Goal: Information Seeking & Learning: Learn about a topic

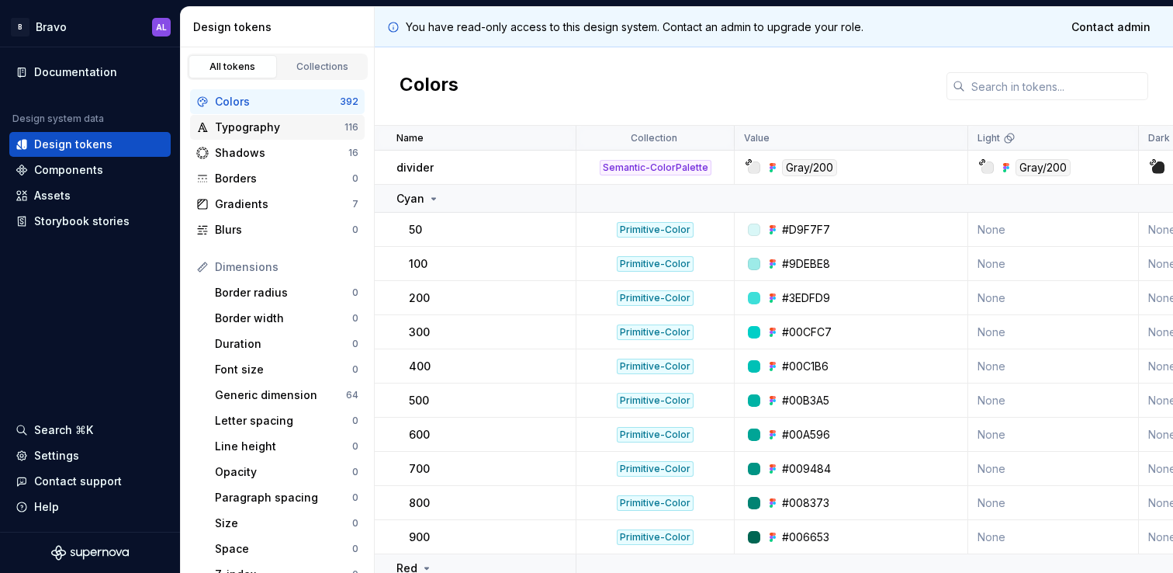
click at [317, 123] on div "Typography" at bounding box center [280, 128] width 130 height 16
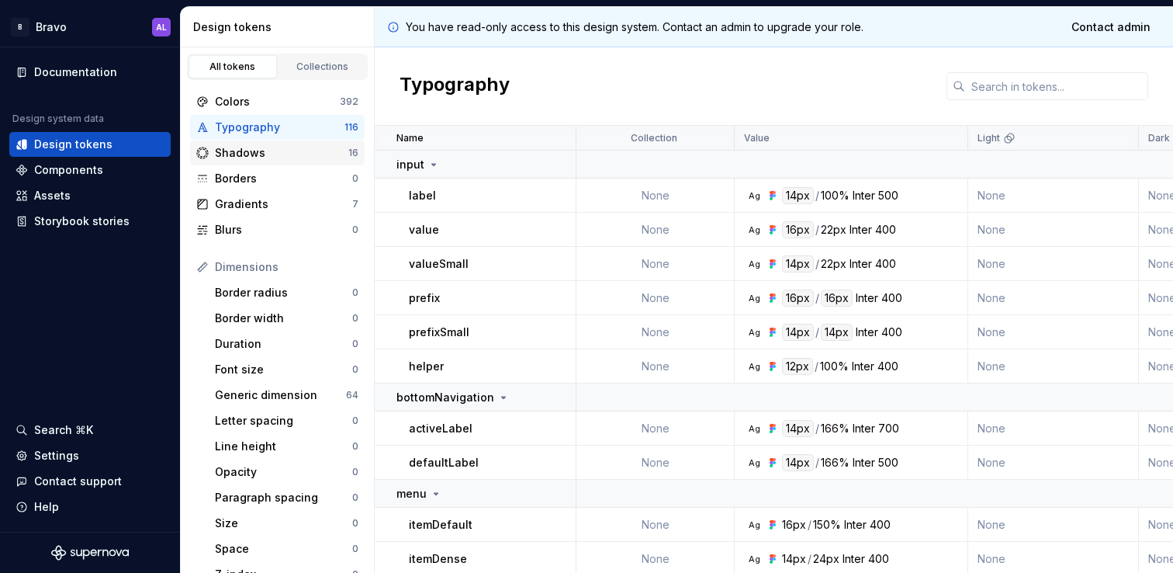
click at [296, 161] on div "Shadows 16" at bounding box center [277, 152] width 175 height 25
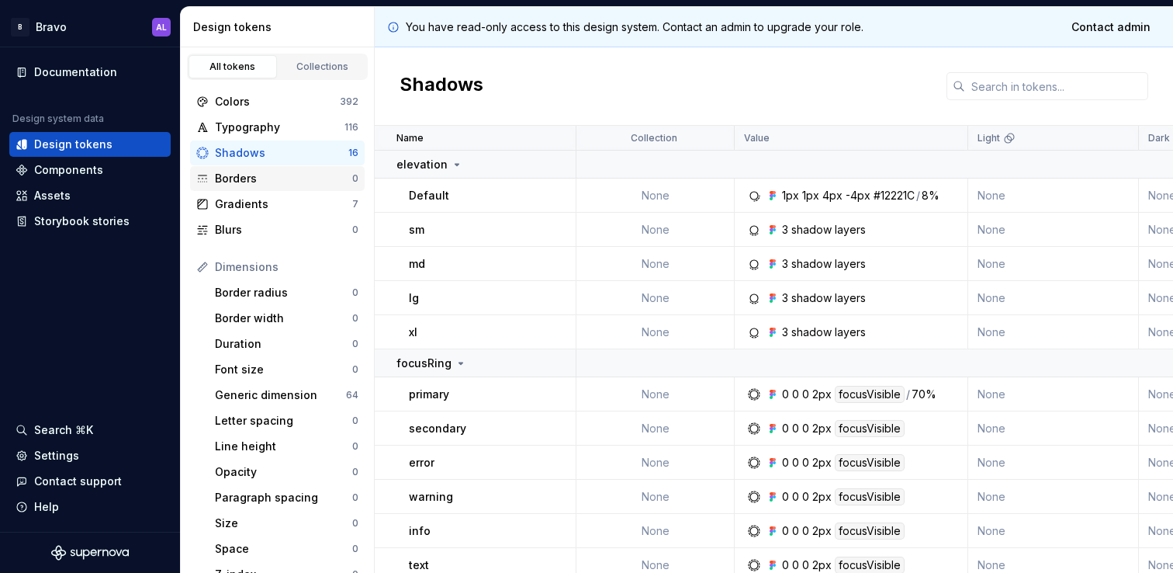
click at [296, 175] on div "Borders" at bounding box center [283, 179] width 137 height 16
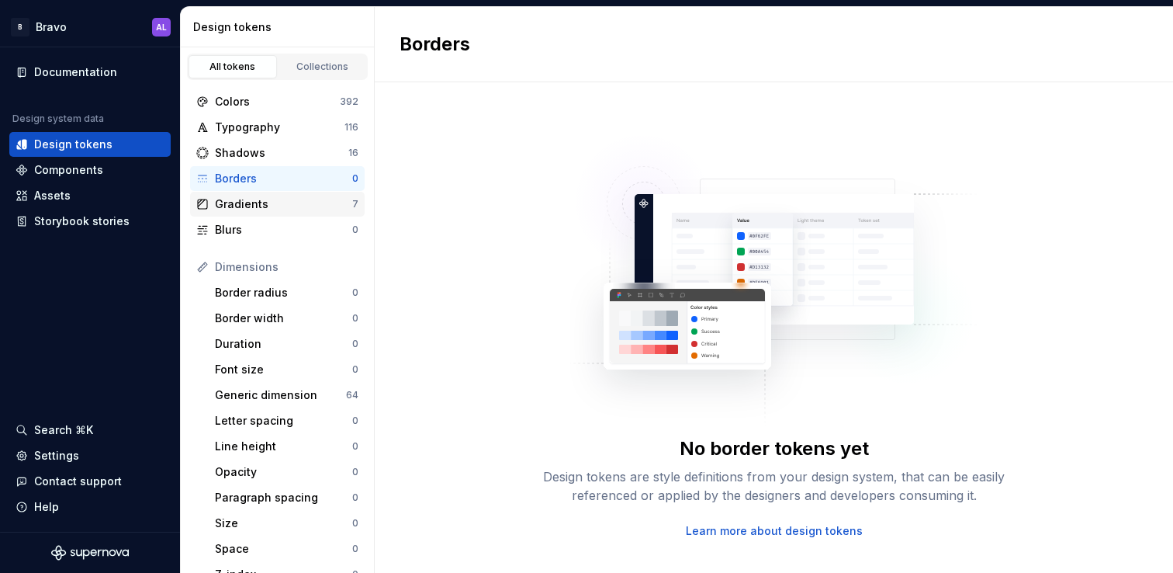
click at [296, 196] on div "Gradients" at bounding box center [283, 204] width 137 height 16
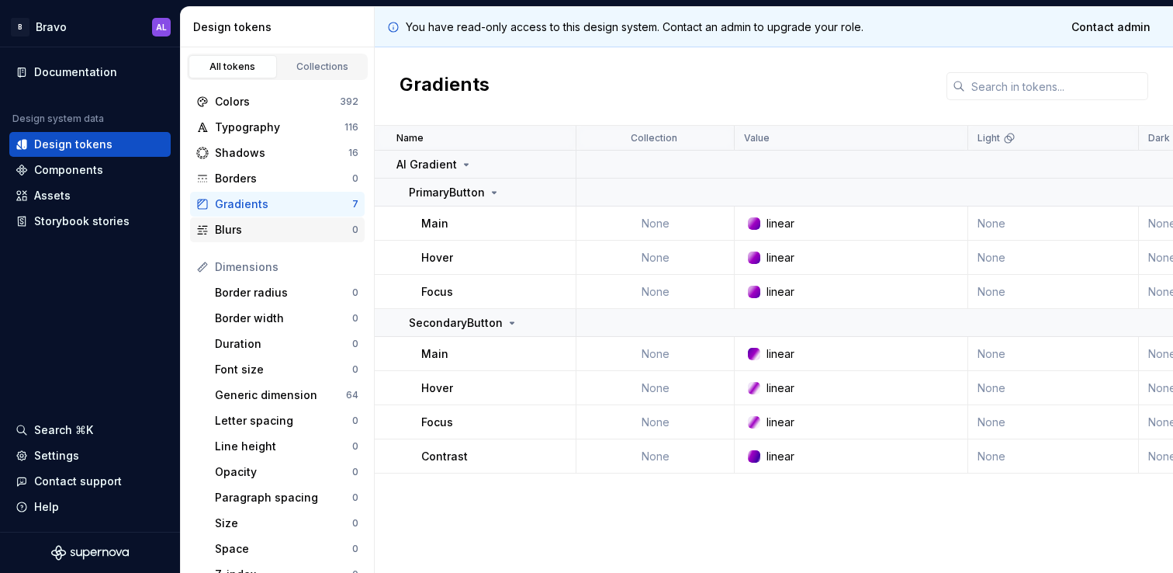
click at [297, 227] on div "Blurs" at bounding box center [283, 230] width 137 height 16
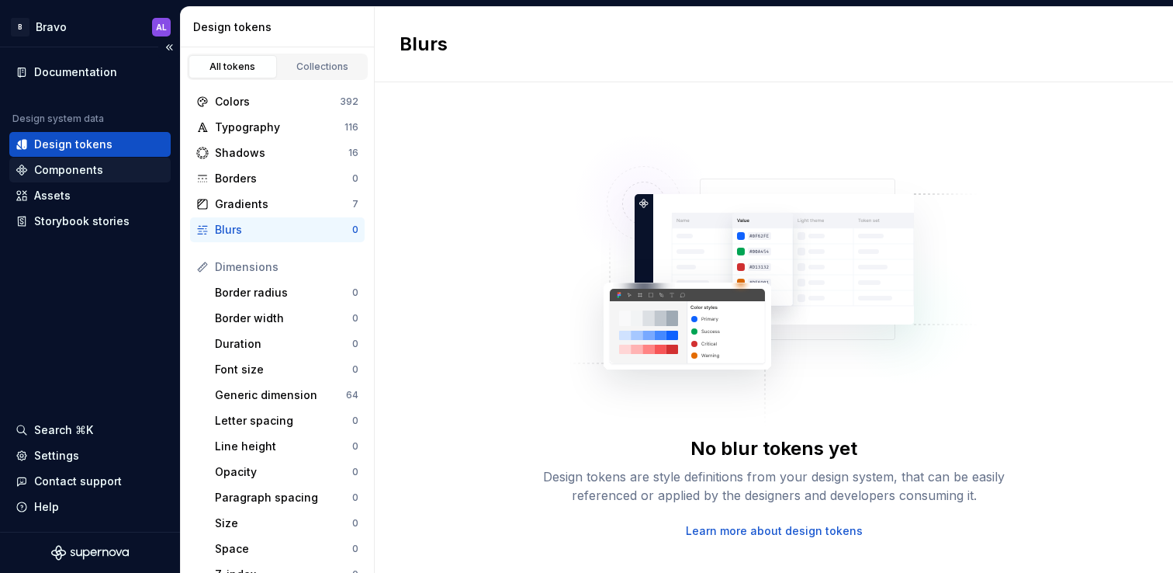
click at [106, 178] on div "Components" at bounding box center [89, 170] width 161 height 25
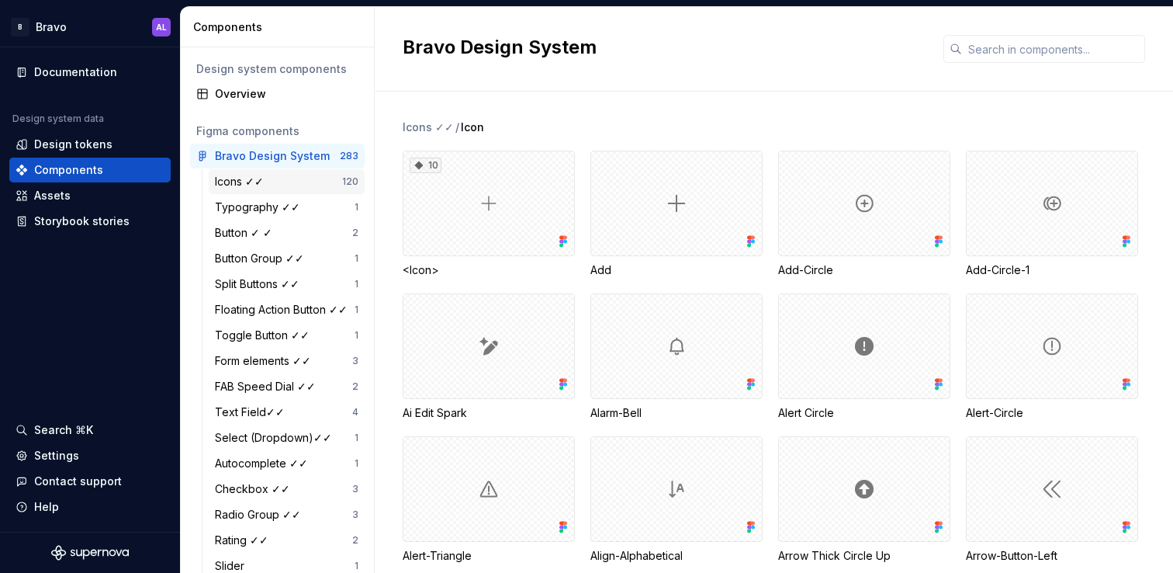
click at [263, 185] on div "Icons ✓✓" at bounding box center [242, 182] width 55 height 16
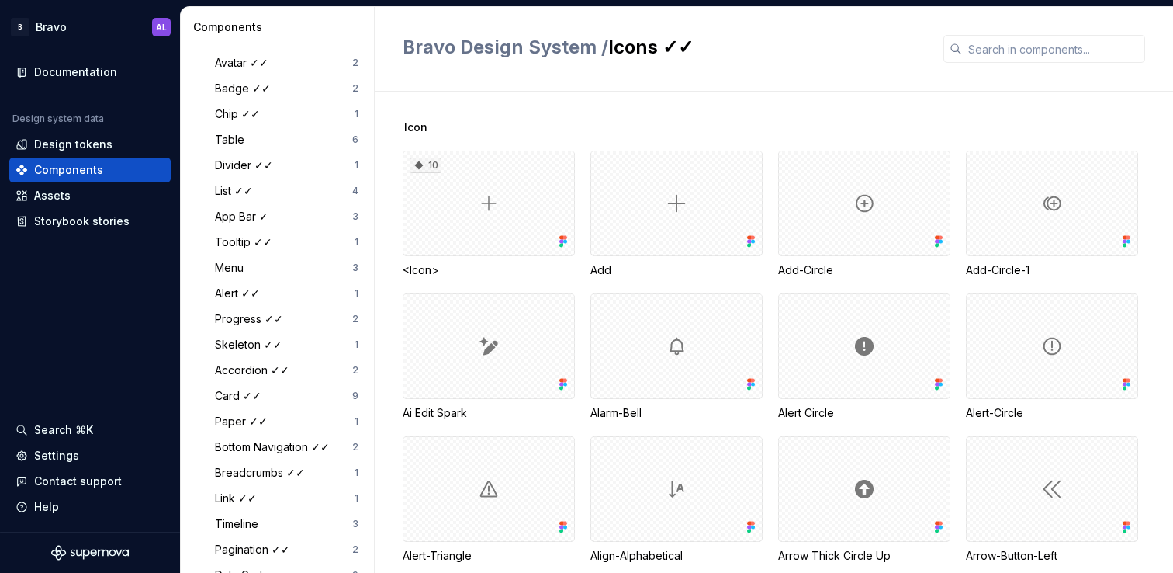
scroll to position [606, 0]
click at [279, 226] on div "App Bar ✓ 3" at bounding box center [287, 215] width 156 height 25
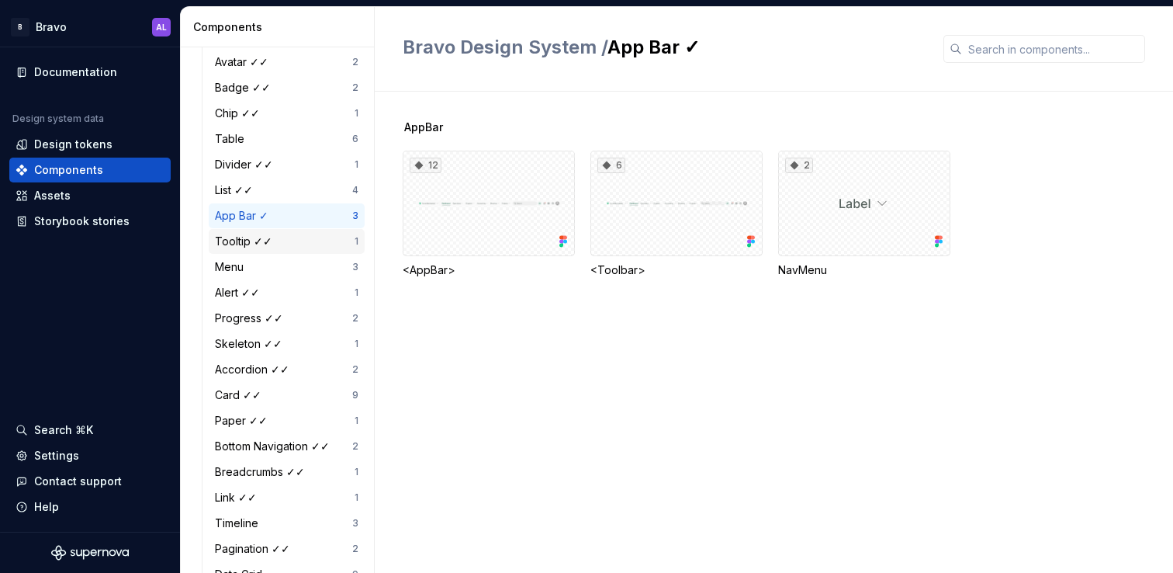
click at [281, 239] on div "Tooltip ✓✓" at bounding box center [285, 242] width 140 height 16
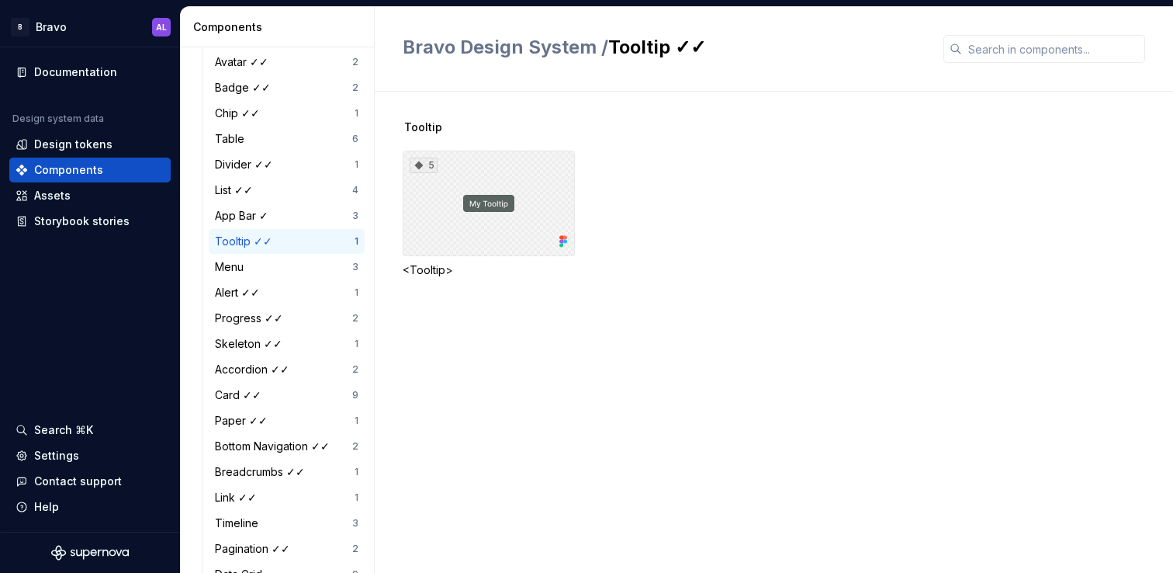
click at [501, 217] on div "5" at bounding box center [489, 204] width 172 height 106
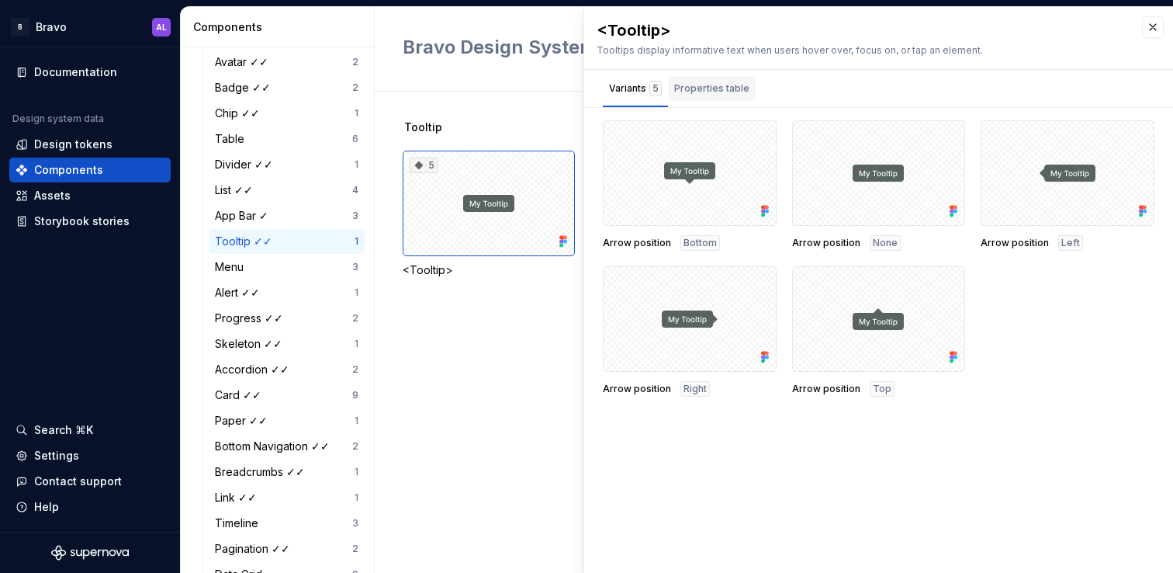
click at [701, 96] on div "Properties table" at bounding box center [712, 88] width 88 height 25
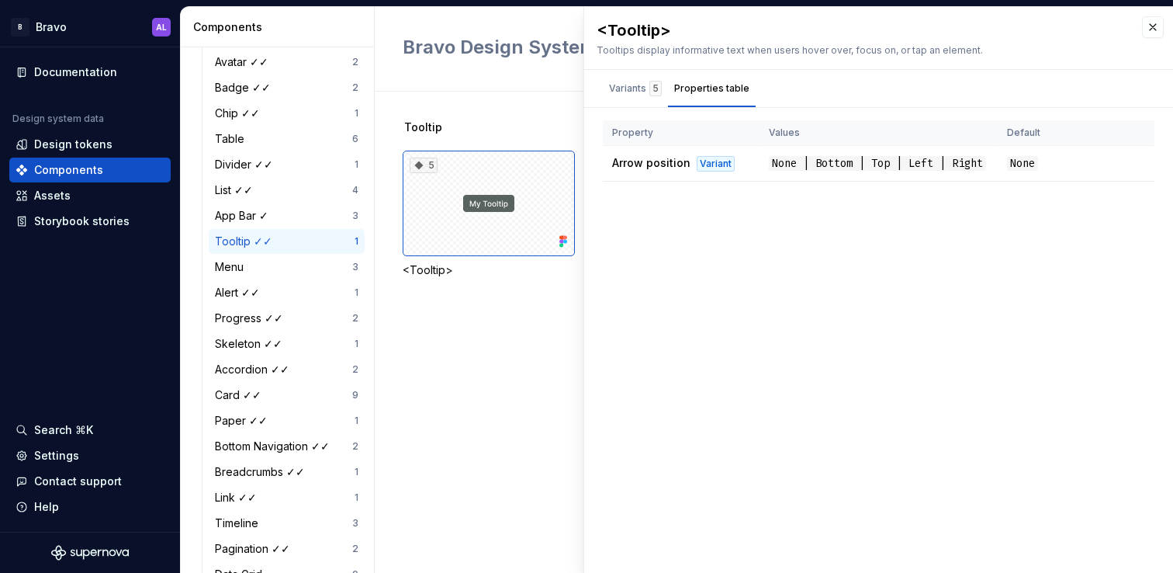
click at [504, 365] on div "Tooltip 5 <Tooltip>" at bounding box center [788, 332] width 771 height 481
click at [500, 140] on div "Tooltip 5 <Tooltip>" at bounding box center [788, 218] width 771 height 196
click at [1155, 25] on button "button" at bounding box center [1153, 27] width 22 height 22
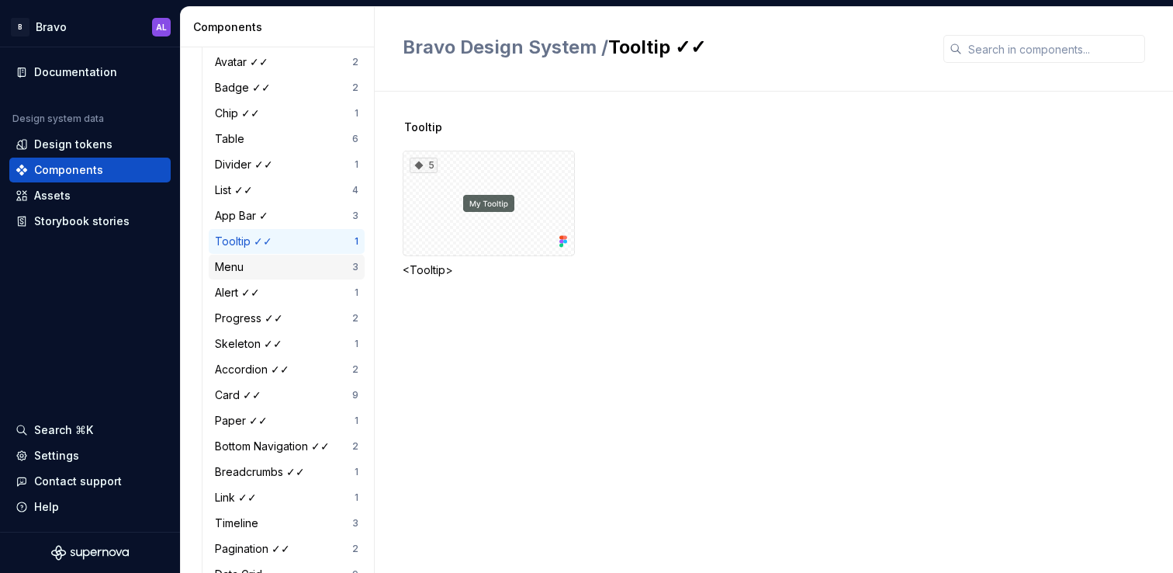
click at [287, 271] on div "Menu" at bounding box center [283, 267] width 137 height 16
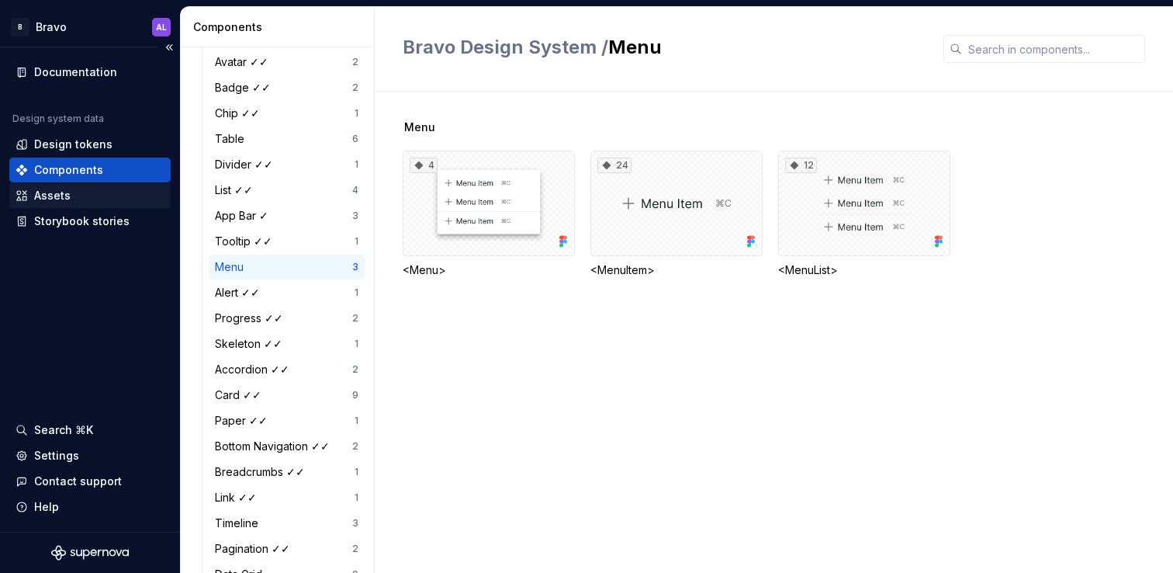
click at [99, 207] on div "Assets" at bounding box center [89, 195] width 161 height 25
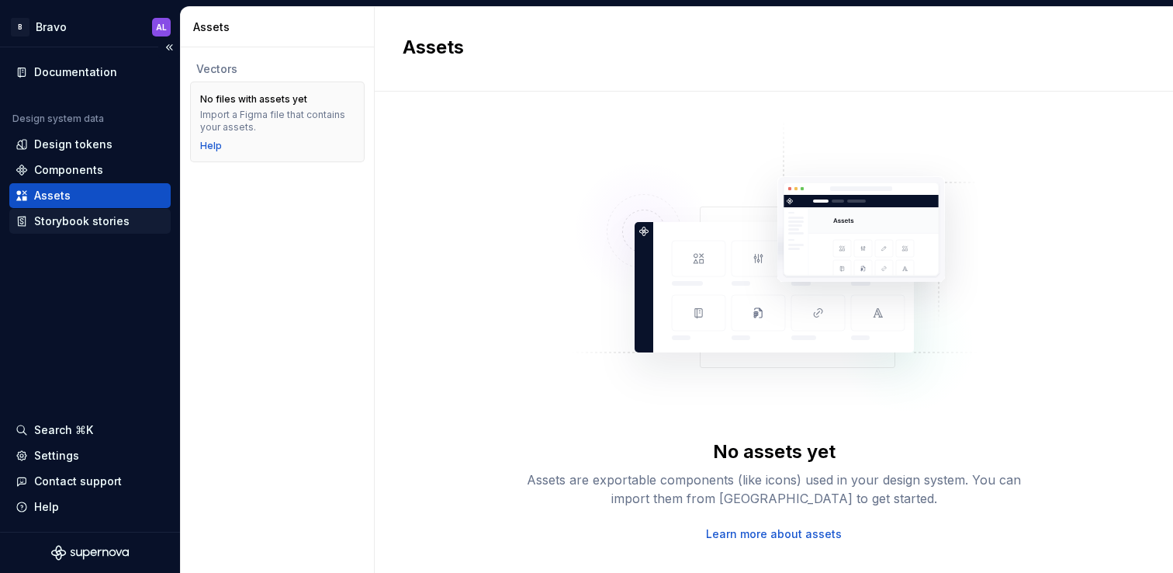
click at [106, 219] on div "Storybook stories" at bounding box center [81, 221] width 95 height 16
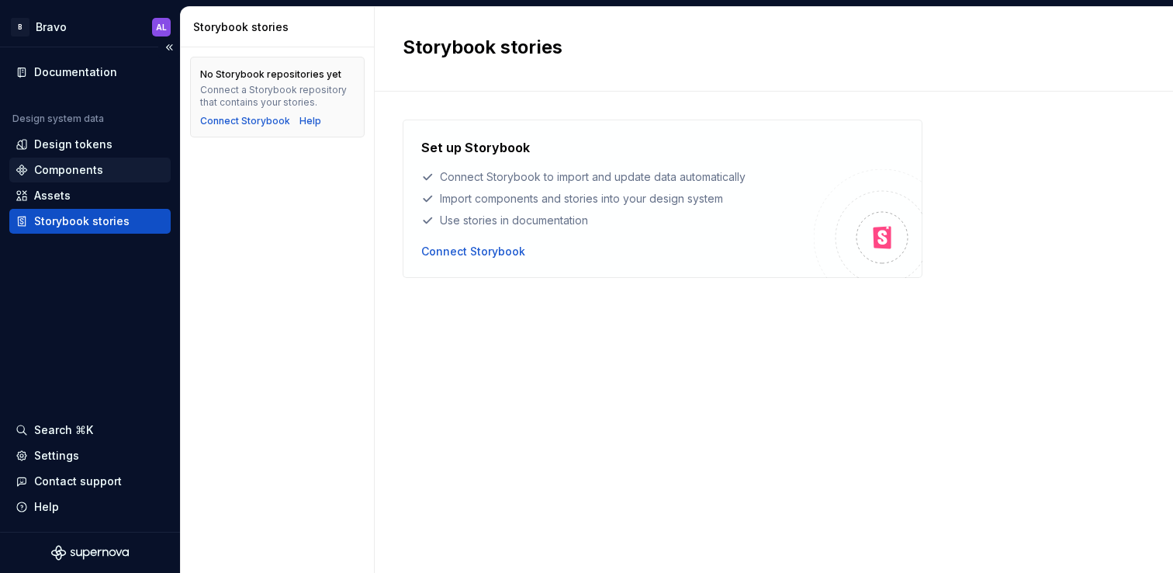
click at [111, 169] on div "Components" at bounding box center [90, 170] width 149 height 16
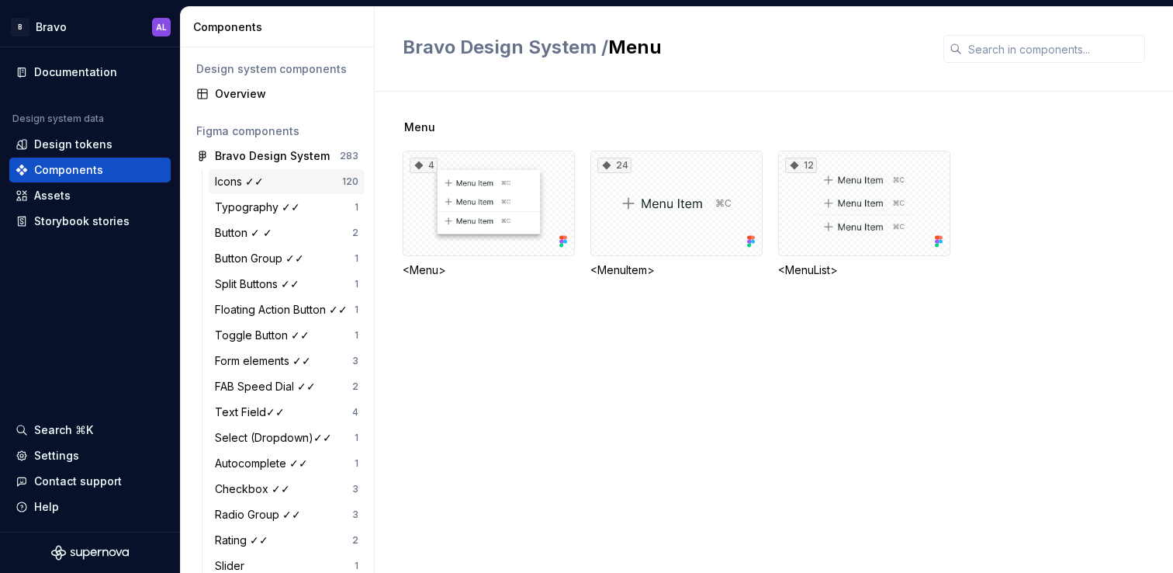
click at [254, 179] on div "Icons ✓✓" at bounding box center [242, 182] width 55 height 16
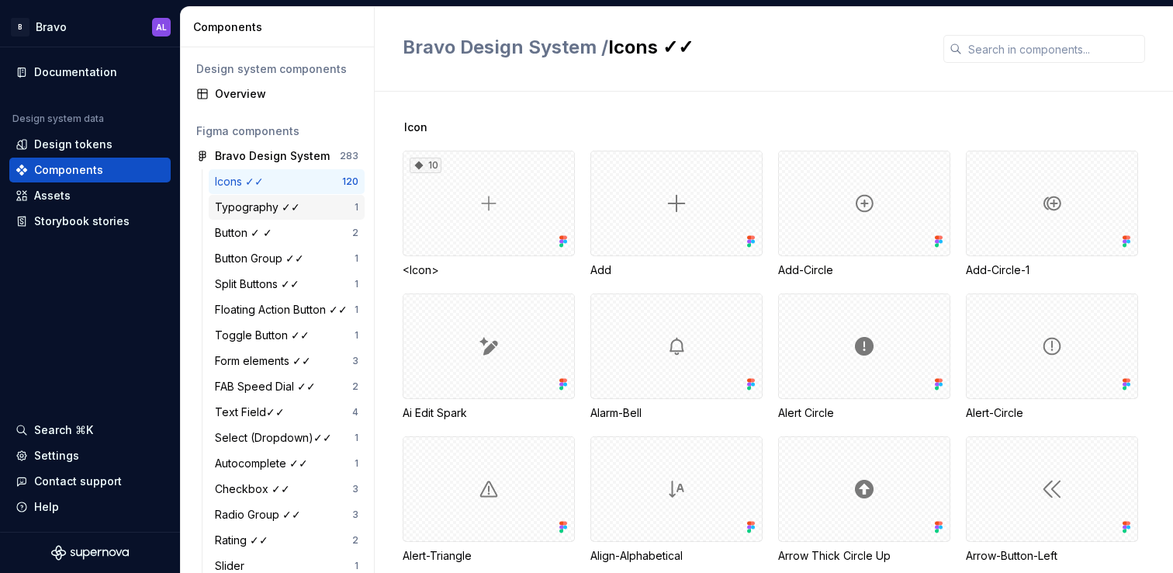
click at [314, 212] on div "Typography ✓✓" at bounding box center [285, 207] width 140 height 16
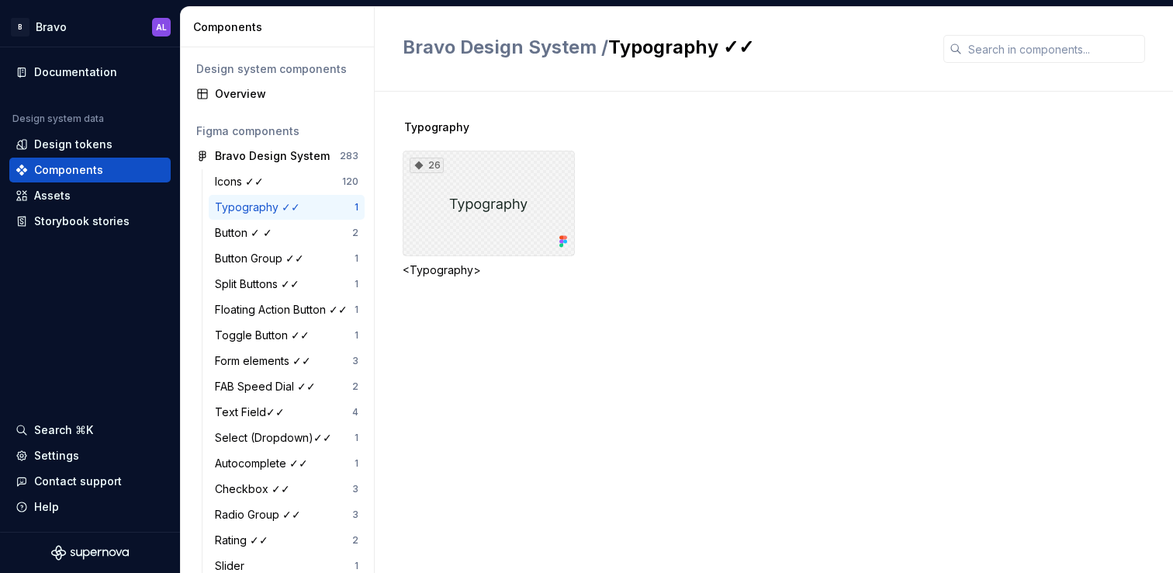
click at [438, 227] on div "26" at bounding box center [489, 204] width 172 height 106
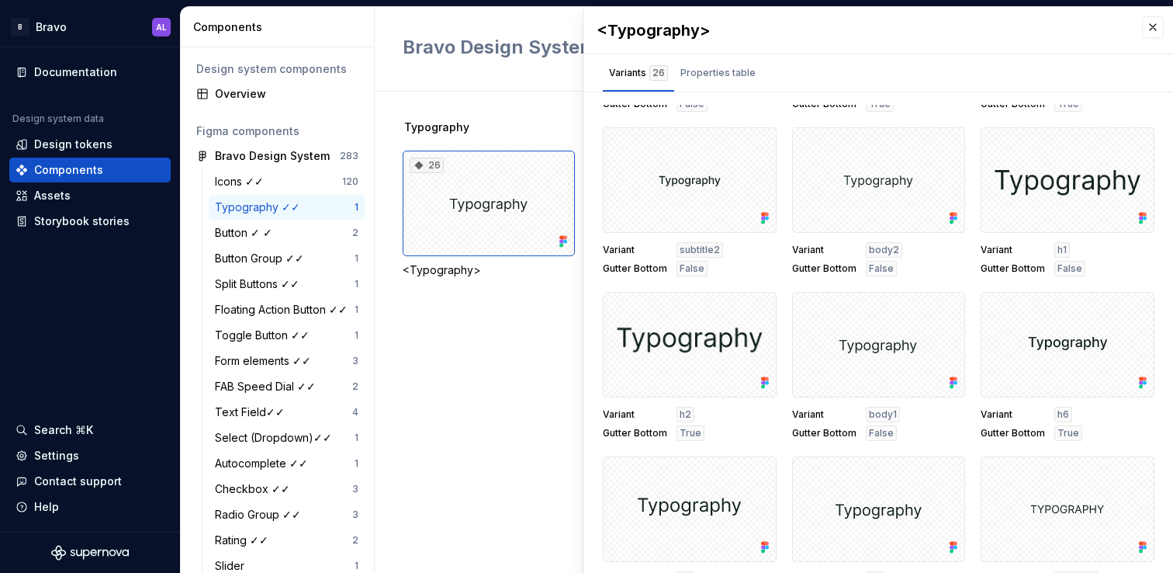
scroll to position [1003, 0]
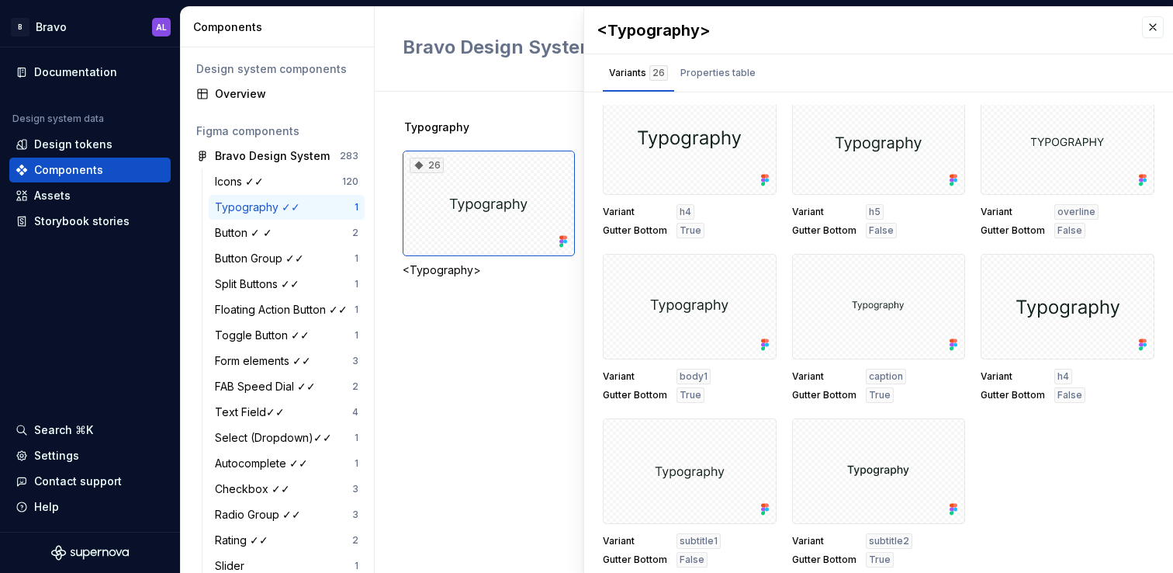
click at [473, 303] on div "Typography 26 <Typography>" at bounding box center [788, 218] width 771 height 196
click at [442, 201] on div "26" at bounding box center [489, 204] width 172 height 106
click at [297, 230] on div "Button ✓ ✓" at bounding box center [283, 233] width 137 height 16
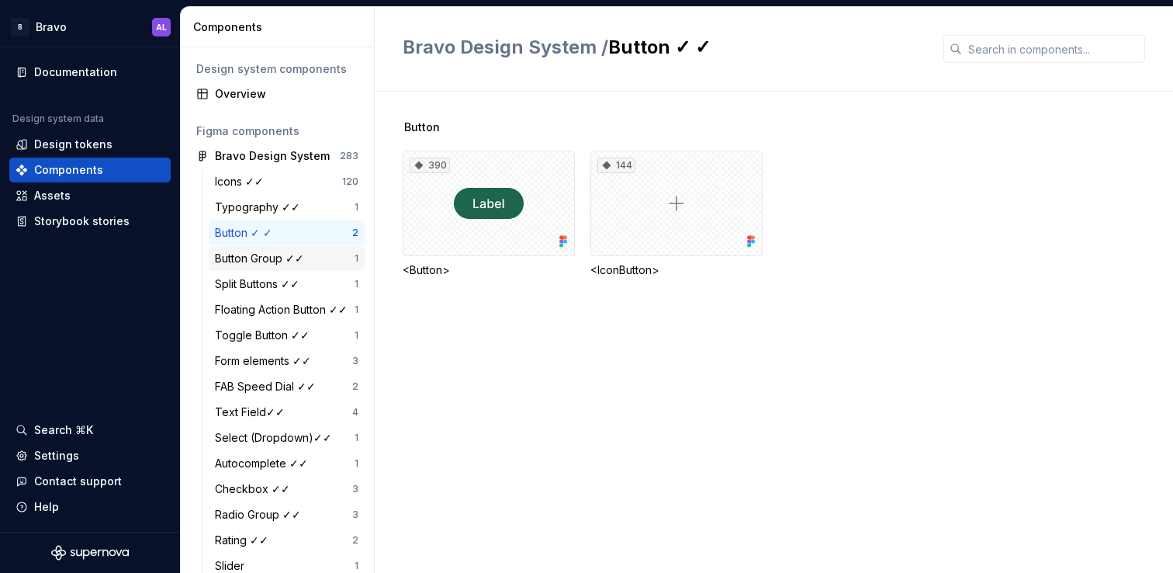
click at [296, 249] on div "Button Group ✓✓ 1" at bounding box center [287, 258] width 156 height 25
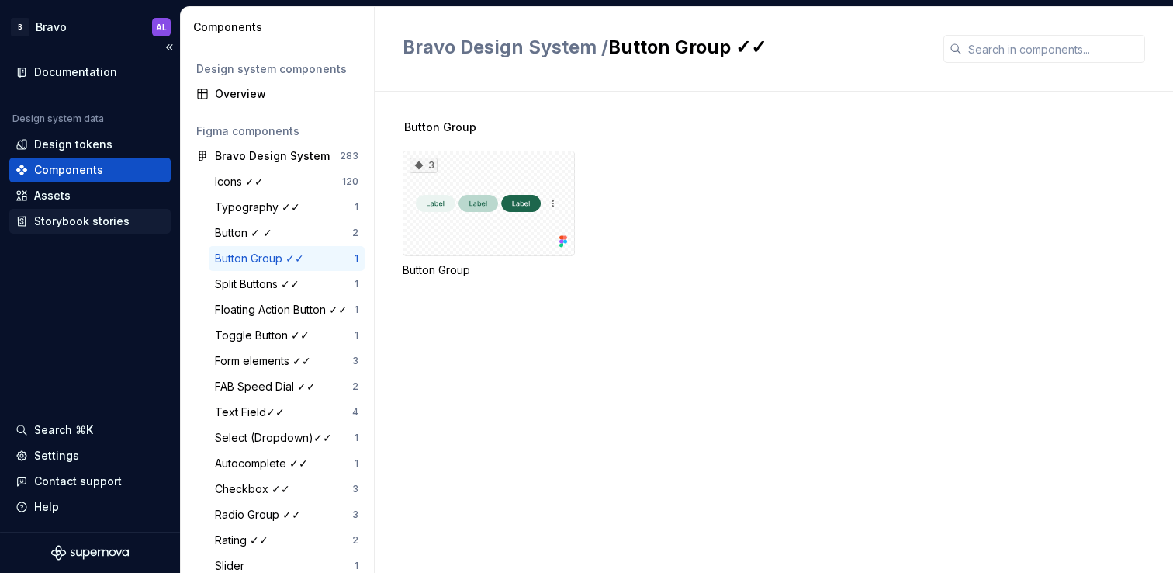
click at [132, 220] on div "Storybook stories" at bounding box center [90, 221] width 149 height 16
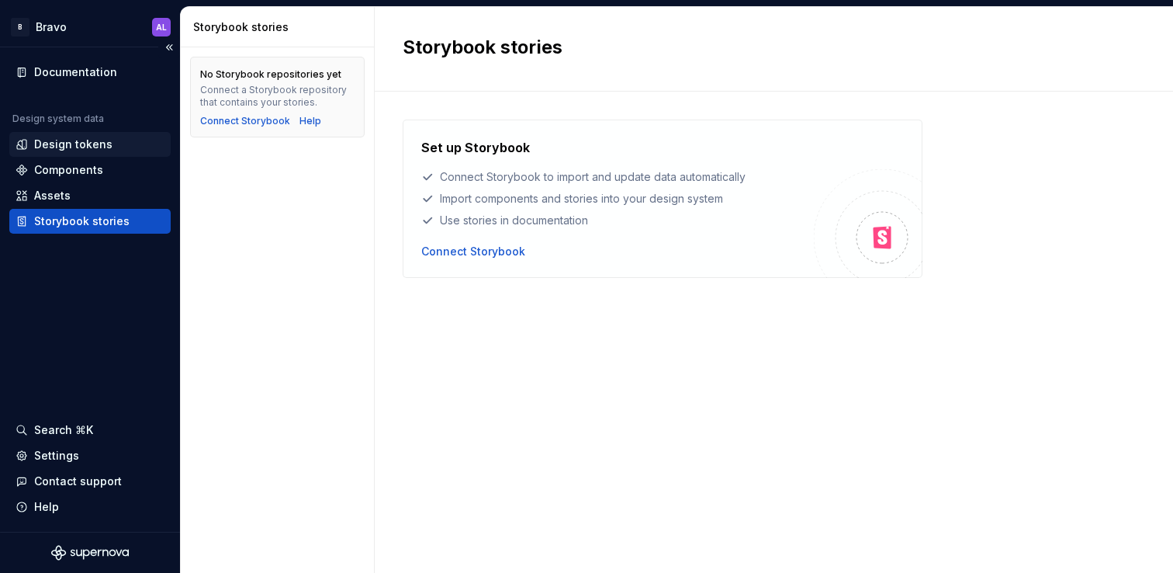
click at [133, 144] on div "Design tokens" at bounding box center [90, 145] width 149 height 16
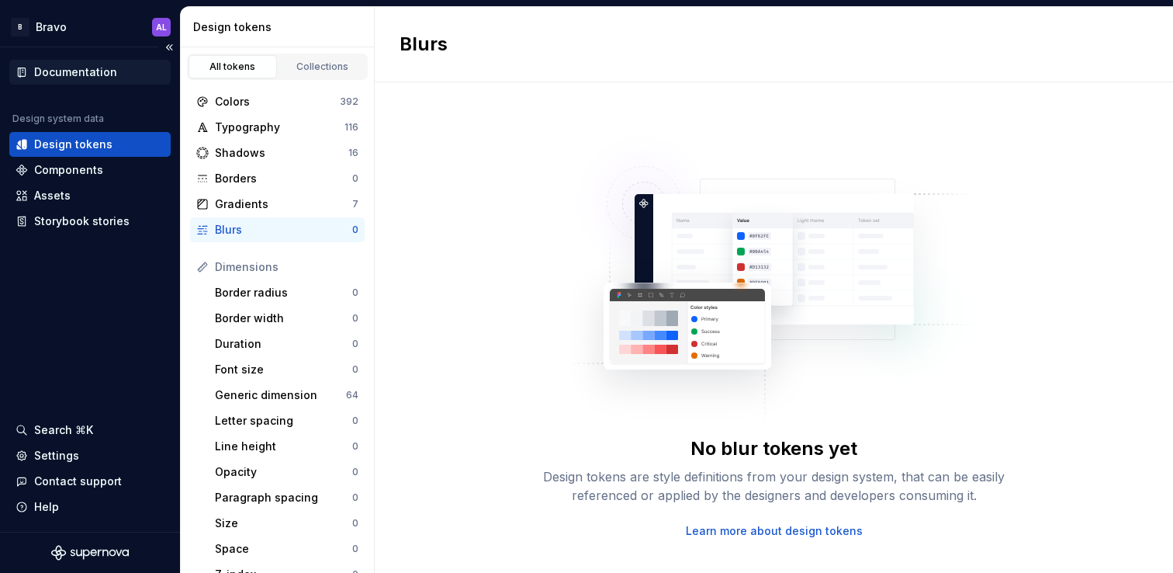
click at [132, 81] on div "Documentation" at bounding box center [89, 72] width 161 height 25
click at [126, 77] on div "Documentation" at bounding box center [90, 72] width 149 height 16
click at [109, 77] on div "Documentation" at bounding box center [75, 72] width 83 height 16
click at [110, 75] on div "Documentation" at bounding box center [75, 72] width 83 height 16
